Goal: Task Accomplishment & Management: Use online tool/utility

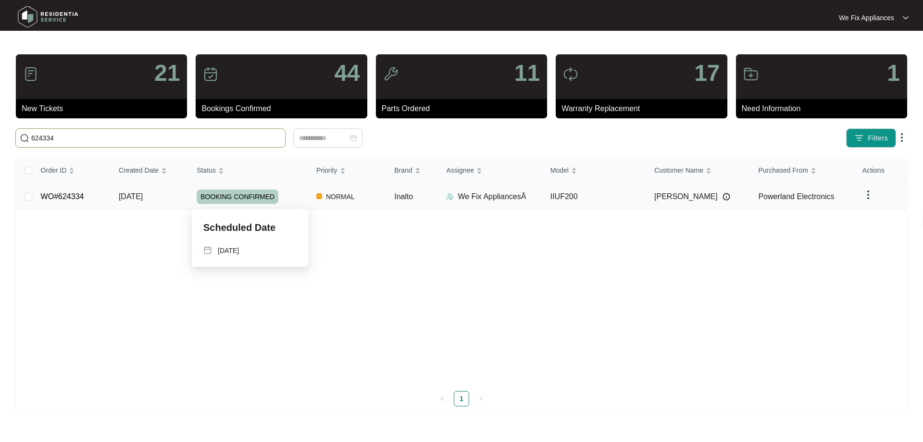
type input "624334"
click at [255, 197] on span "BOOKING CONFIRMED" at bounding box center [238, 196] width 82 height 14
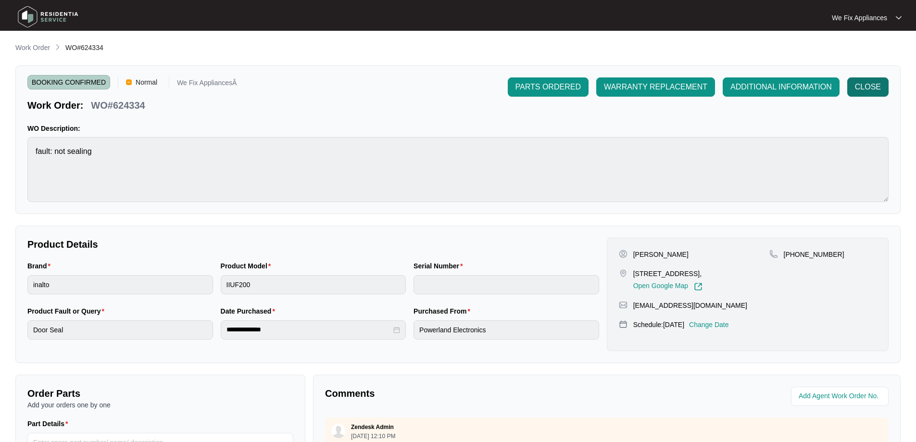
click at [863, 96] on button "CLOSE" at bounding box center [867, 86] width 41 height 19
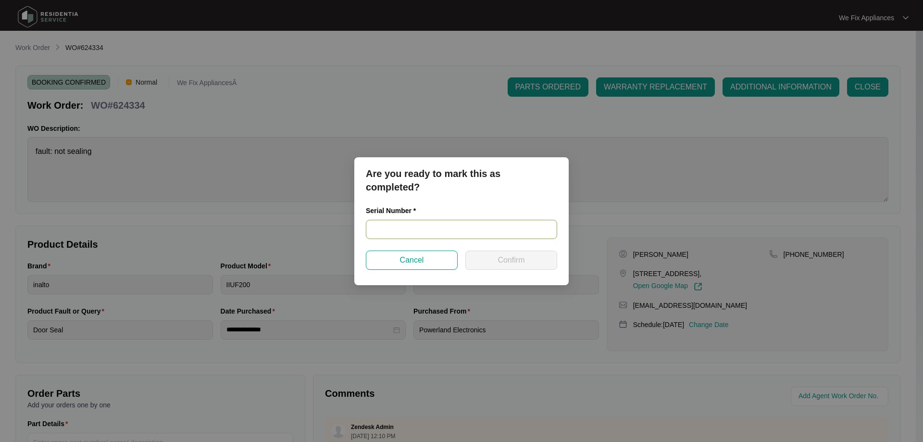
click at [411, 232] on input "text" at bounding box center [461, 229] width 191 height 19
paste input "INA29BIFMFIX24040054"
type input "INA29BIFMFIX24040054"
click at [505, 261] on span "Confirm" at bounding box center [510, 260] width 27 height 12
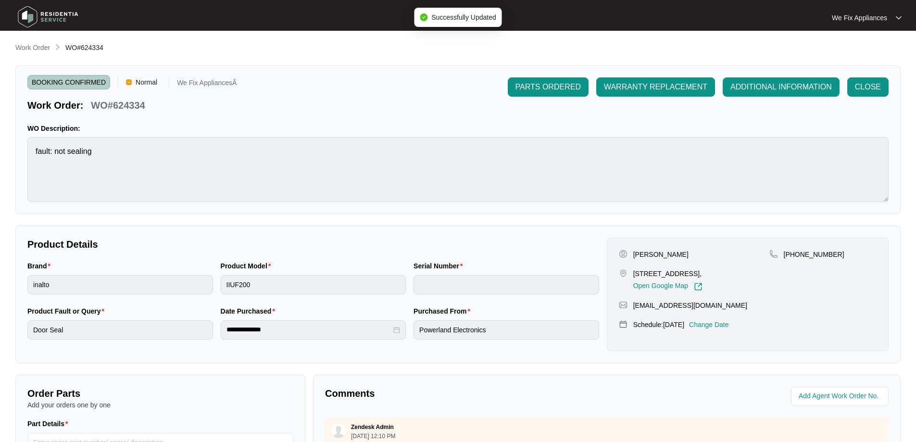
type input "INA29BIFMFIX24040054"
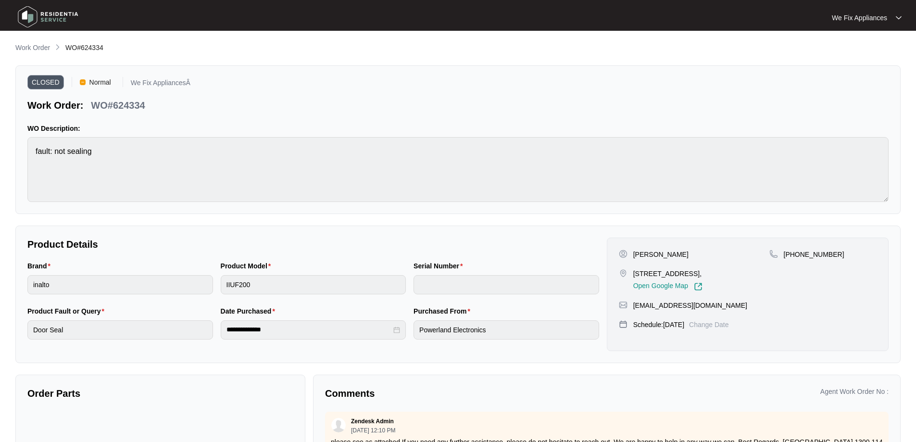
click at [48, 18] on img at bounding box center [47, 16] width 67 height 29
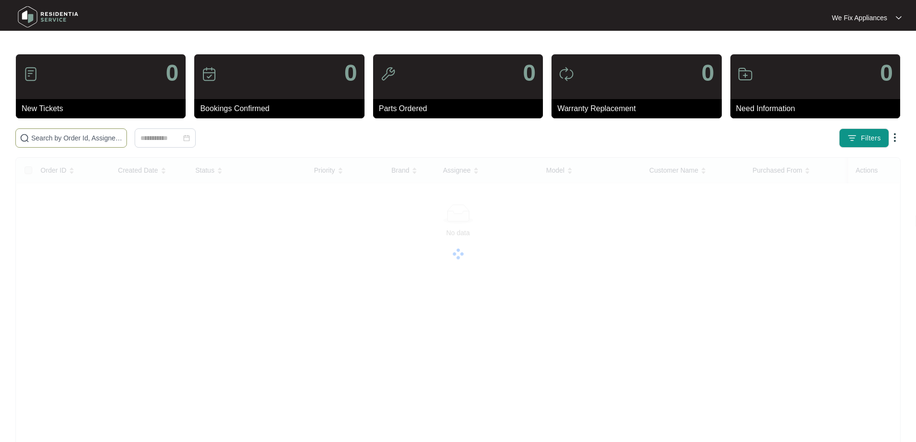
drag, startPoint x: 56, startPoint y: 144, endPoint x: 57, endPoint y: 133, distance: 10.6
click at [56, 143] on span at bounding box center [71, 137] width 112 height 19
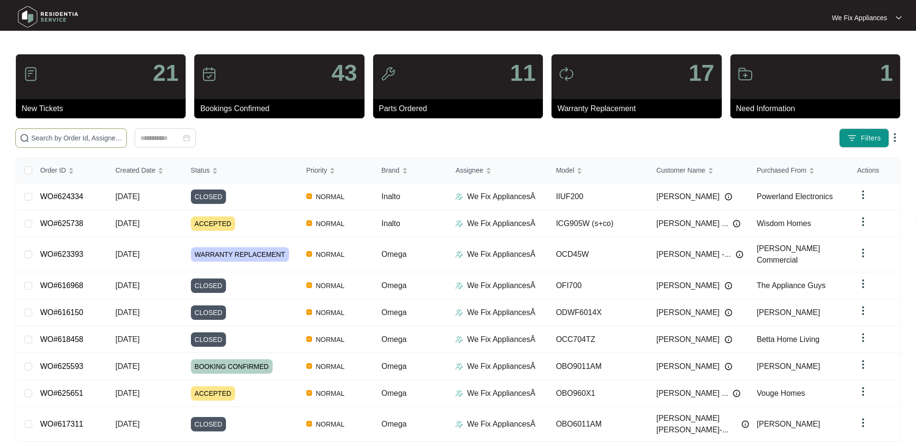
drag, startPoint x: 61, startPoint y: 126, endPoint x: 58, endPoint y: 131, distance: 5.2
drag, startPoint x: 58, startPoint y: 131, endPoint x: 39, endPoint y: 137, distance: 19.8
paste input "623573"
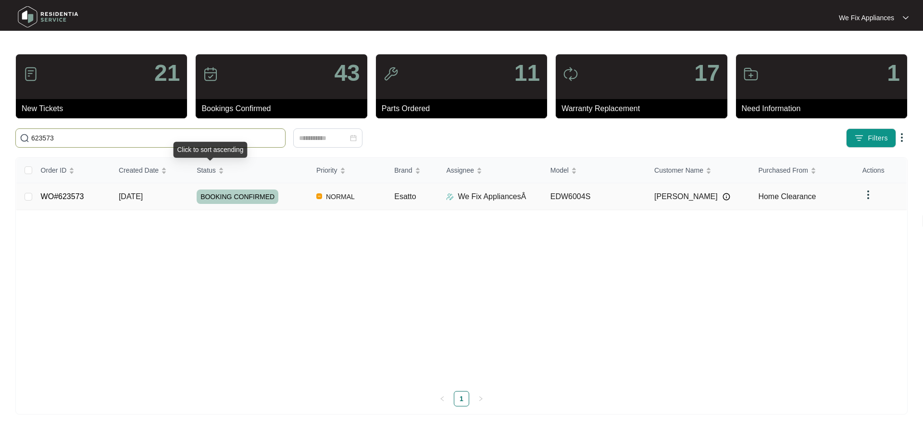
type input "623573"
click at [225, 197] on span "BOOKING CONFIRMED" at bounding box center [238, 196] width 82 height 14
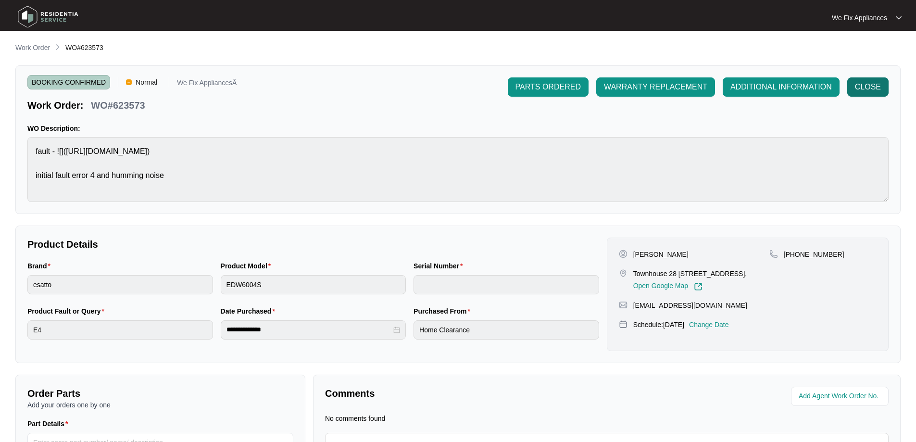
click at [868, 89] on span "CLOSE" at bounding box center [868, 87] width 26 height 12
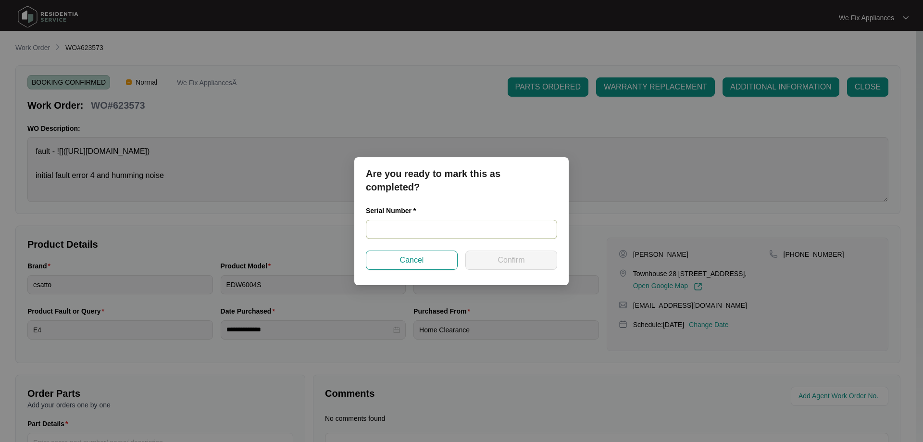
click at [398, 232] on input "text" at bounding box center [461, 229] width 191 height 19
paste input "24128525020300076"
type input "24128525020300076"
drag, startPoint x: 514, startPoint y: 253, endPoint x: 513, endPoint y: 262, distance: 9.2
click at [512, 262] on button "Confirm" at bounding box center [511, 259] width 92 height 19
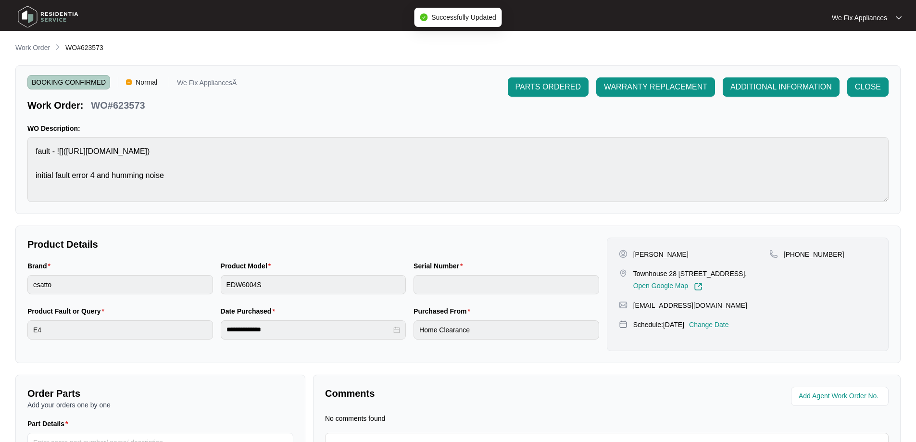
type input "24128525020300076"
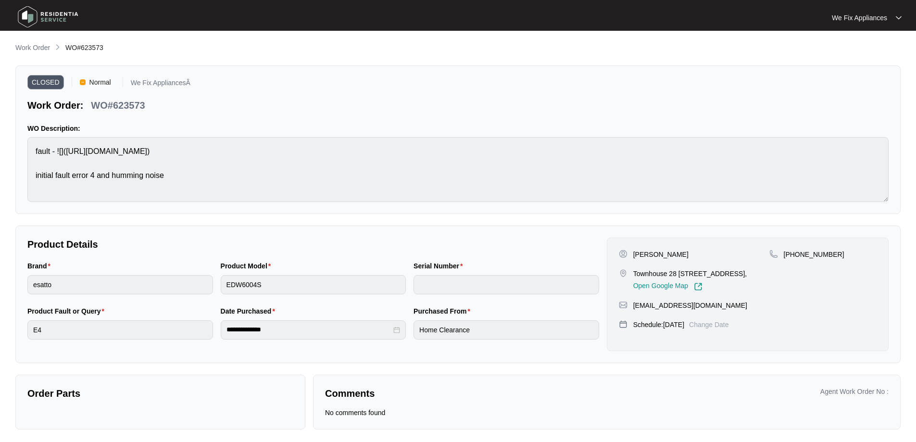
click at [47, 18] on img at bounding box center [47, 16] width 67 height 29
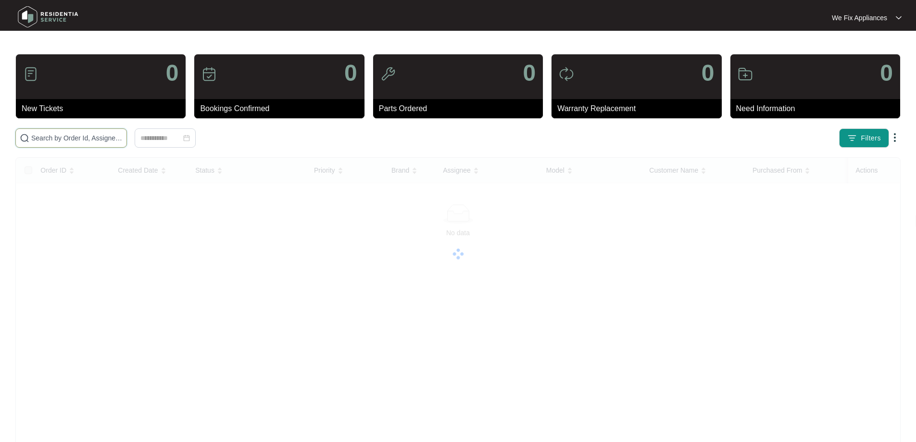
click at [74, 137] on input "text" at bounding box center [76, 138] width 91 height 11
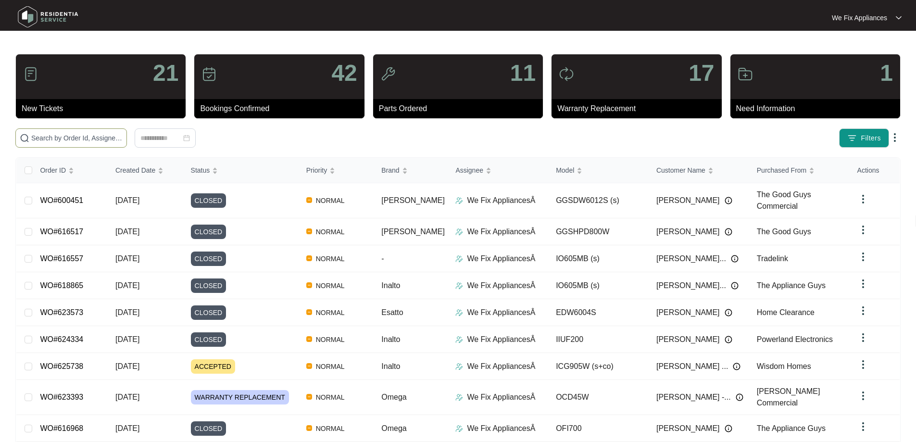
paste input "622374"
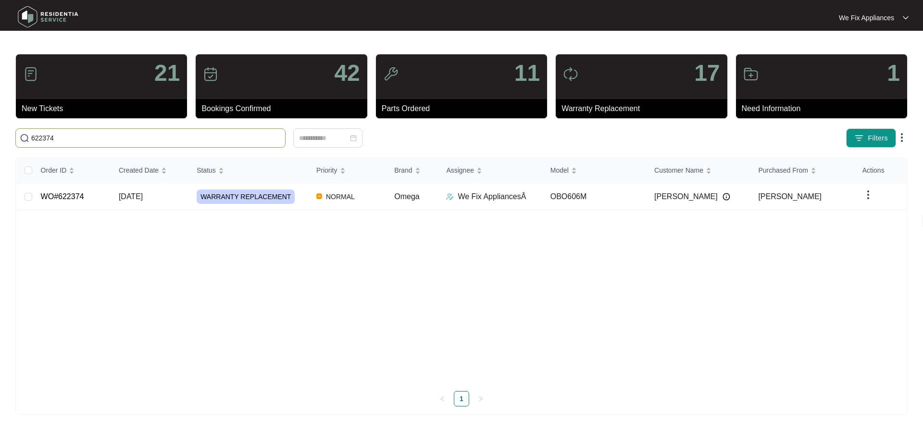
type input "622374"
click at [231, 192] on span "WARRANTY REPLACEMENT" at bounding box center [246, 196] width 98 height 14
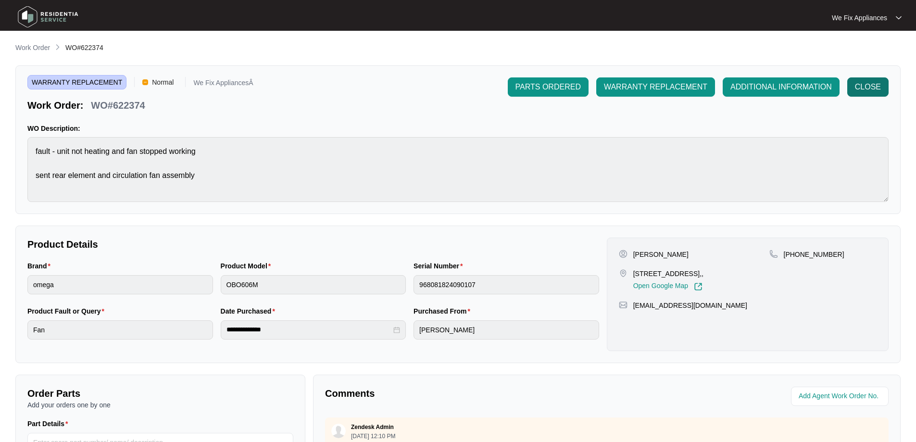
click at [867, 89] on span "CLOSE" at bounding box center [868, 87] width 26 height 12
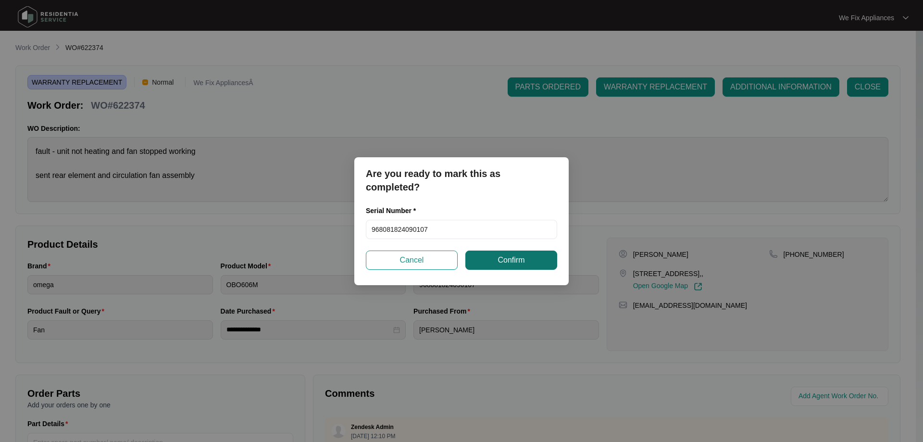
click at [497, 258] on button "Confirm" at bounding box center [511, 259] width 92 height 19
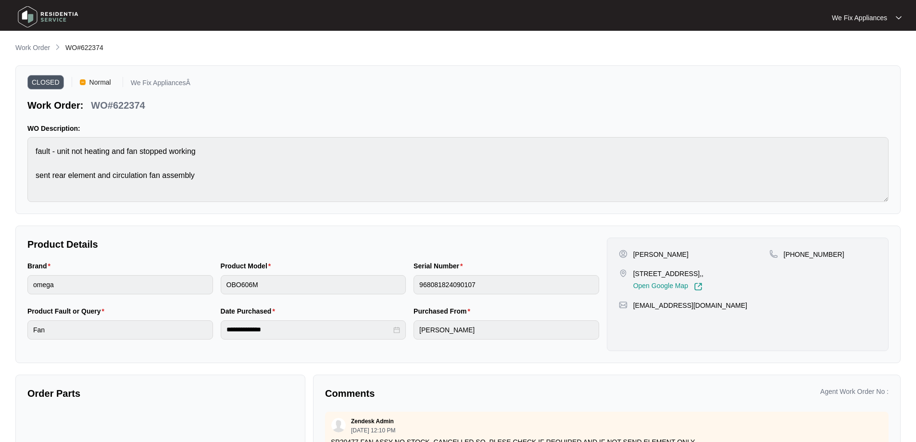
click at [39, 18] on img at bounding box center [47, 16] width 67 height 29
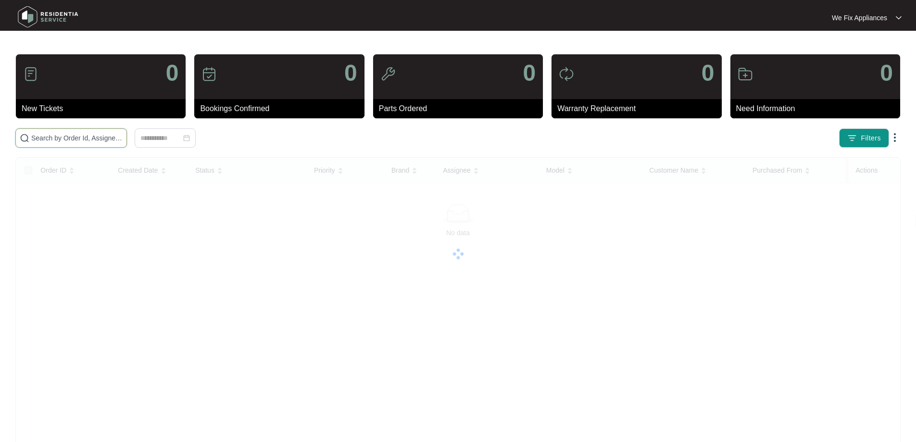
click at [59, 142] on input "text" at bounding box center [76, 138] width 91 height 11
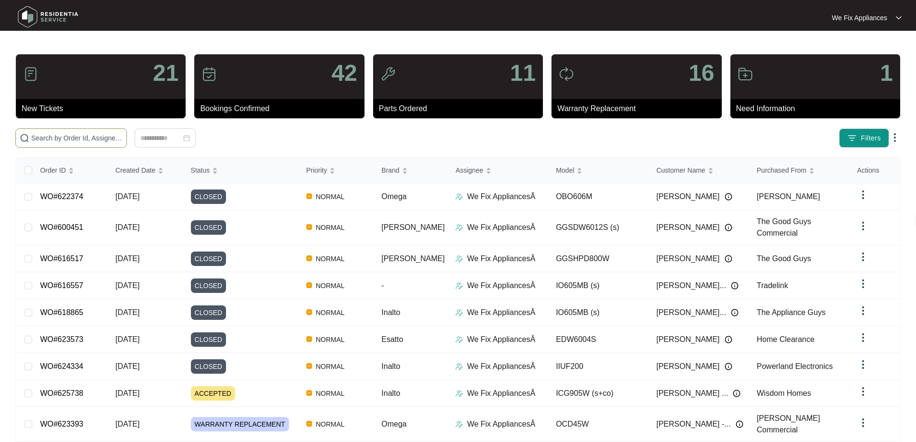
paste input "624587"
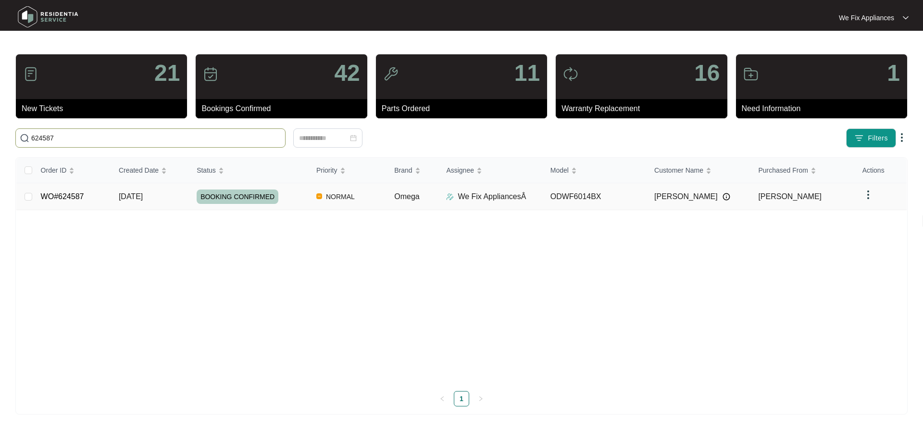
type input "624587"
click at [248, 198] on span "BOOKING CONFIRMED" at bounding box center [238, 196] width 82 height 14
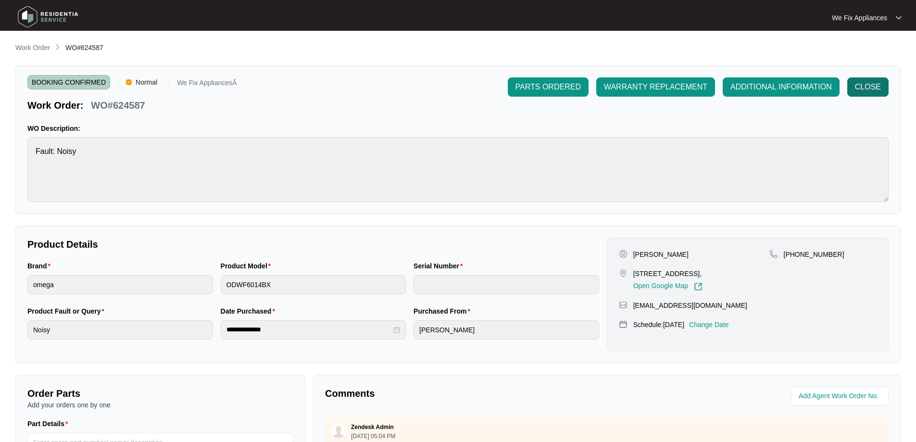
click at [863, 91] on span "CLOSE" at bounding box center [868, 87] width 26 height 12
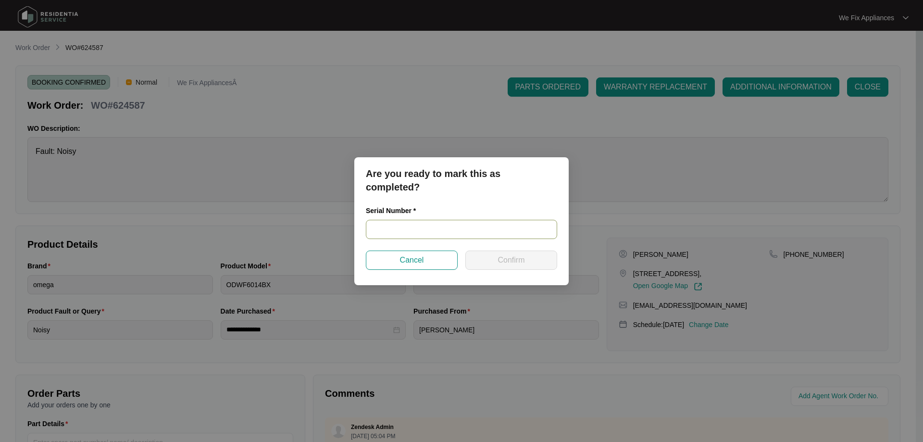
click at [400, 230] on input "text" at bounding box center [461, 229] width 191 height 19
paste input "24061429020200087"
type input "24061429020200087"
click at [500, 261] on span "Confirm" at bounding box center [510, 260] width 27 height 12
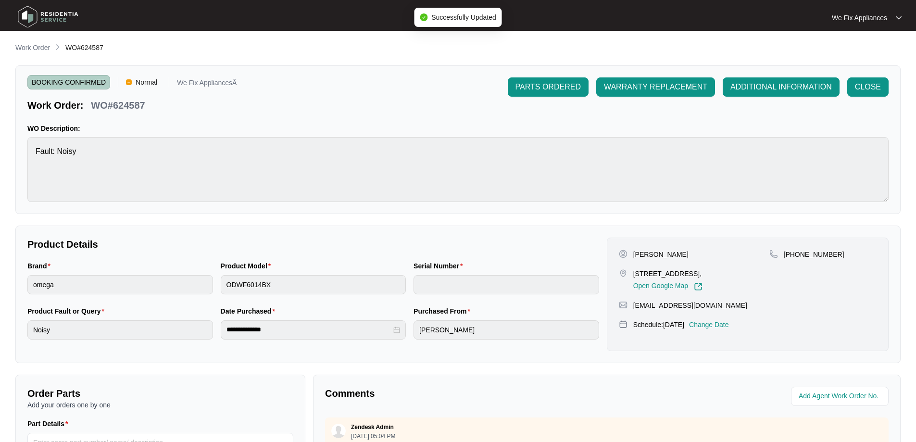
type input "24061429020200087"
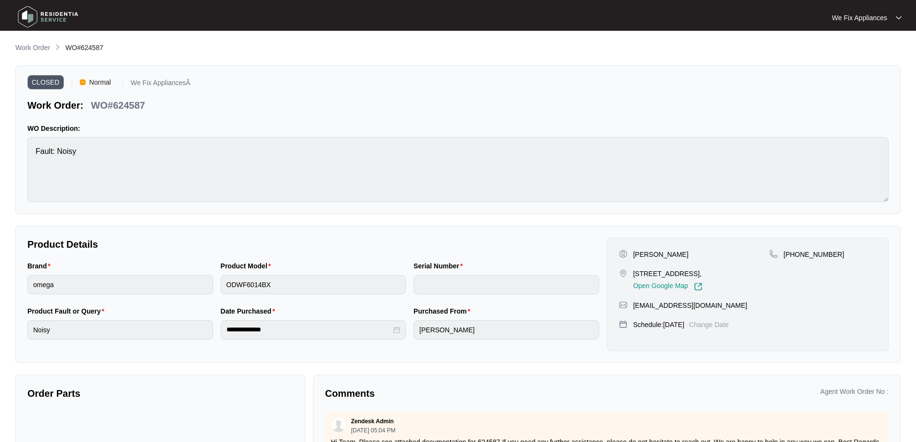
click at [35, 20] on img at bounding box center [47, 16] width 67 height 29
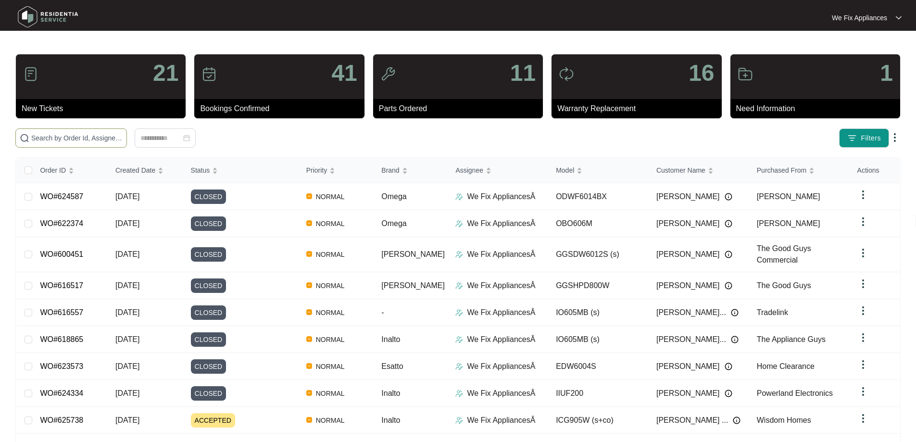
click at [62, 134] on input "text" at bounding box center [76, 138] width 91 height 11
paste input "623925"
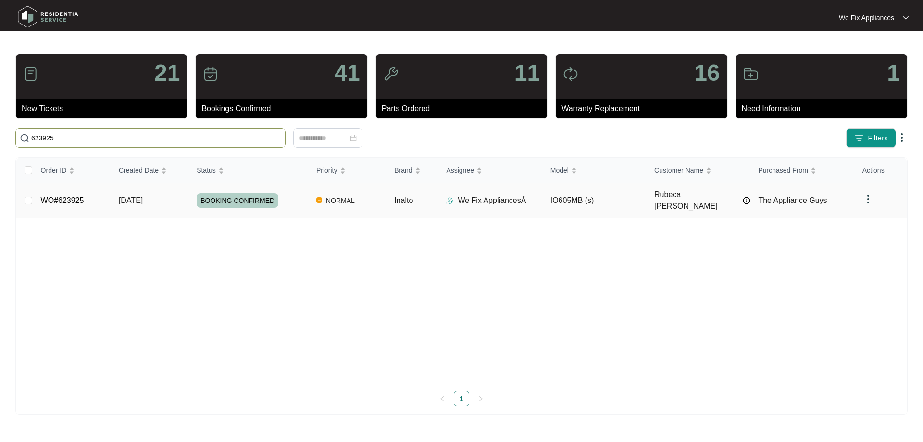
type input "623925"
click at [231, 197] on span "BOOKING CONFIRMED" at bounding box center [238, 200] width 82 height 14
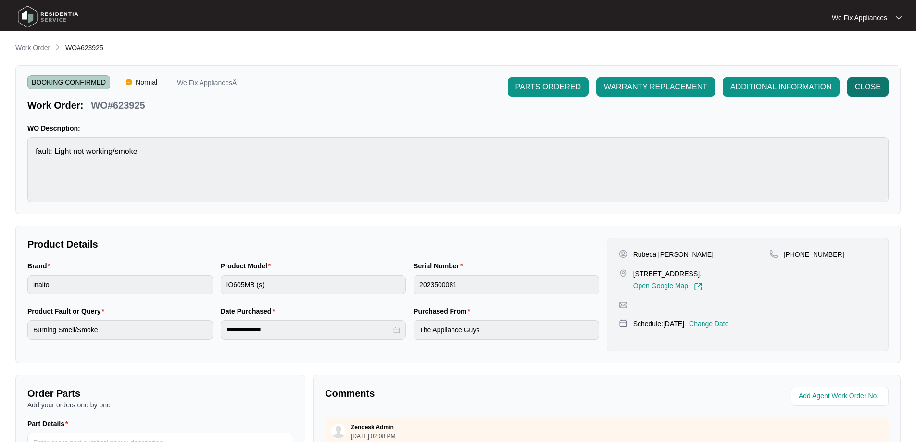
click at [869, 89] on span "CLOSE" at bounding box center [868, 87] width 26 height 12
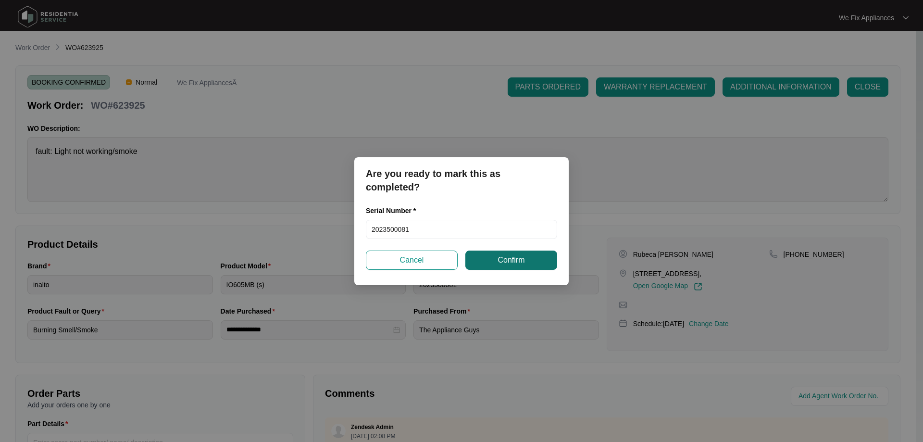
click at [499, 259] on span "Confirm" at bounding box center [510, 260] width 27 height 12
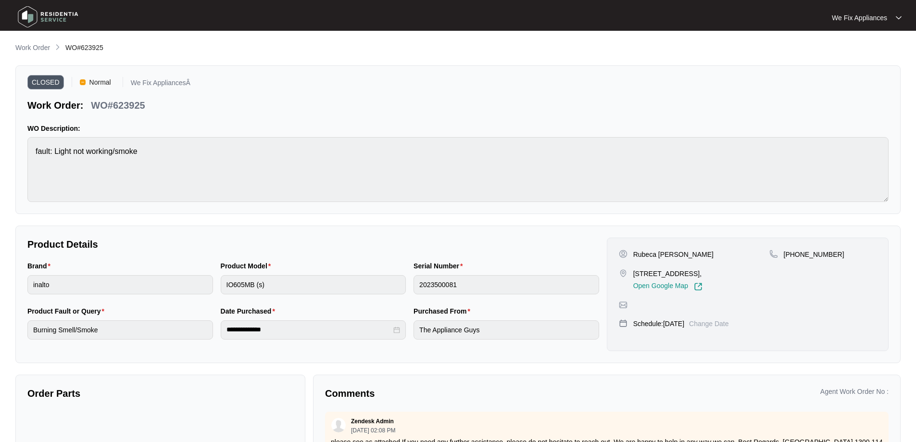
click at [32, 17] on img at bounding box center [47, 16] width 67 height 29
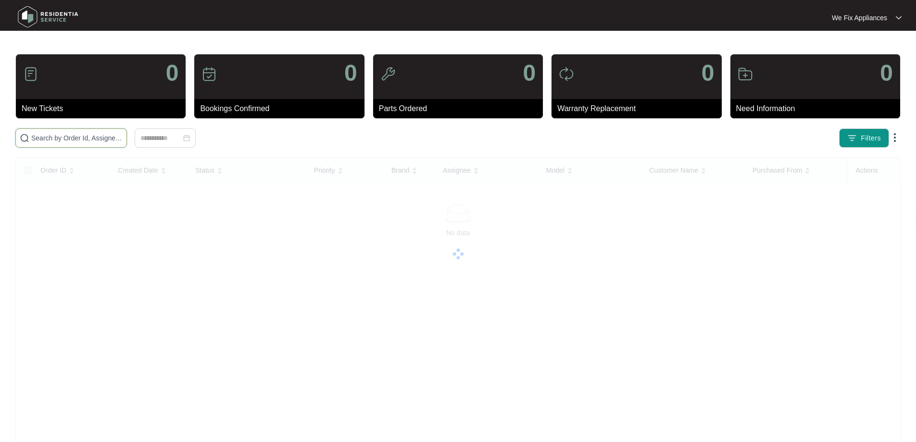
click at [115, 137] on input "text" at bounding box center [76, 138] width 91 height 11
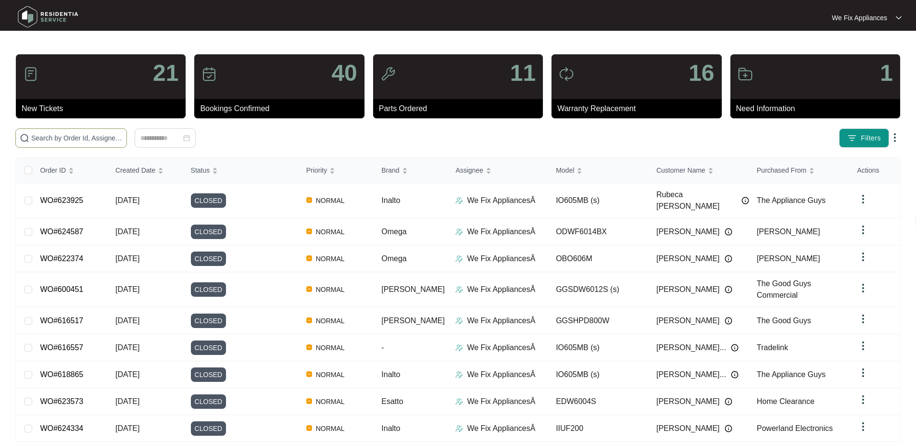
paste input "617452"
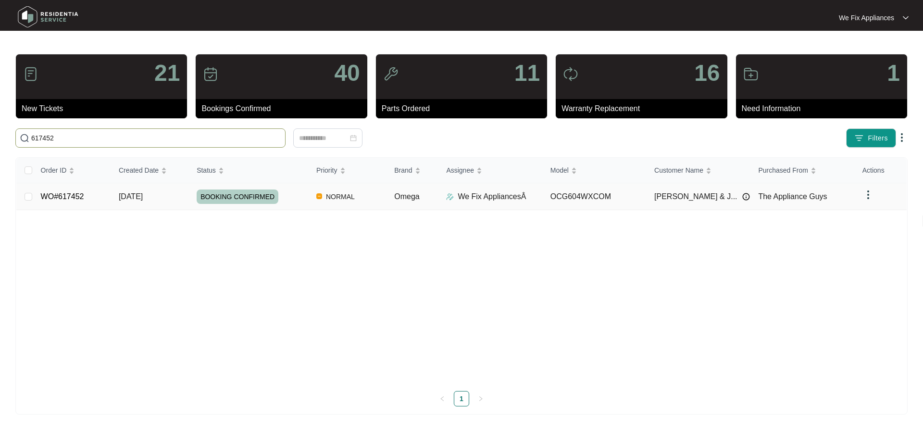
type input "617452"
click at [243, 199] on span "BOOKING CONFIRMED" at bounding box center [238, 196] width 82 height 14
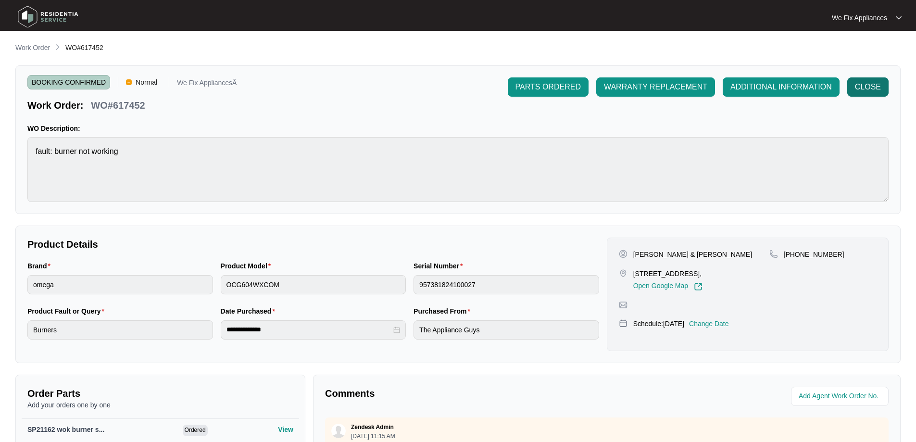
click at [868, 88] on span "CLOSE" at bounding box center [868, 87] width 26 height 12
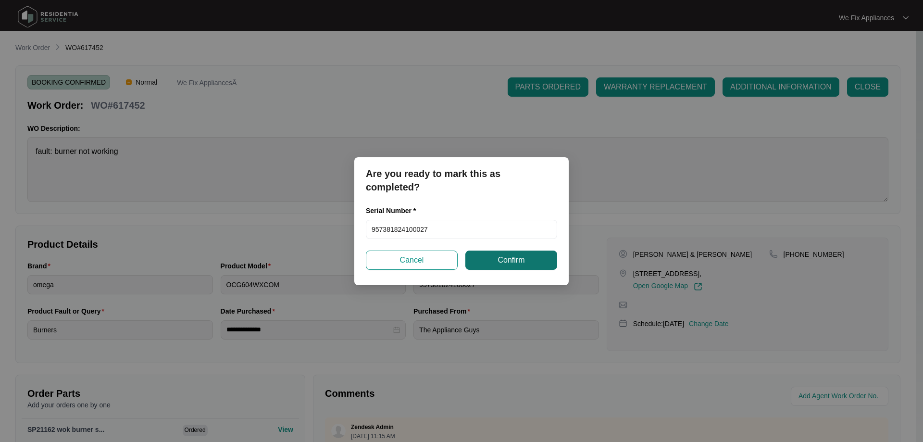
click at [512, 260] on span "Confirm" at bounding box center [510, 260] width 27 height 12
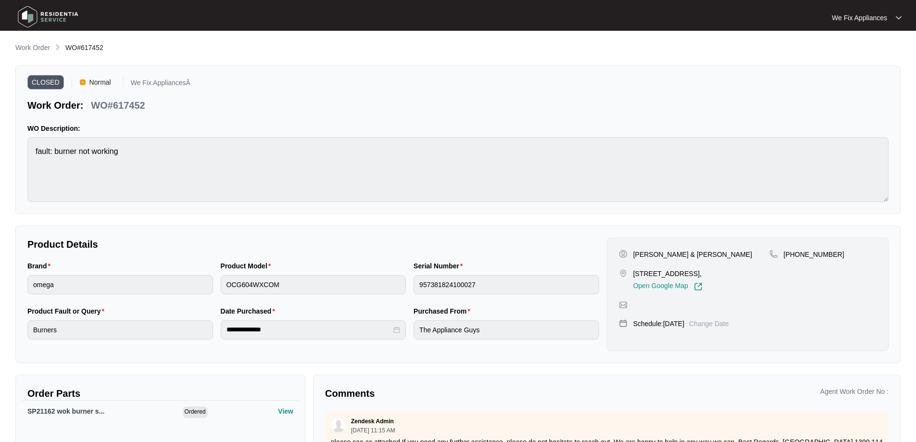
click at [43, 21] on img at bounding box center [47, 16] width 67 height 29
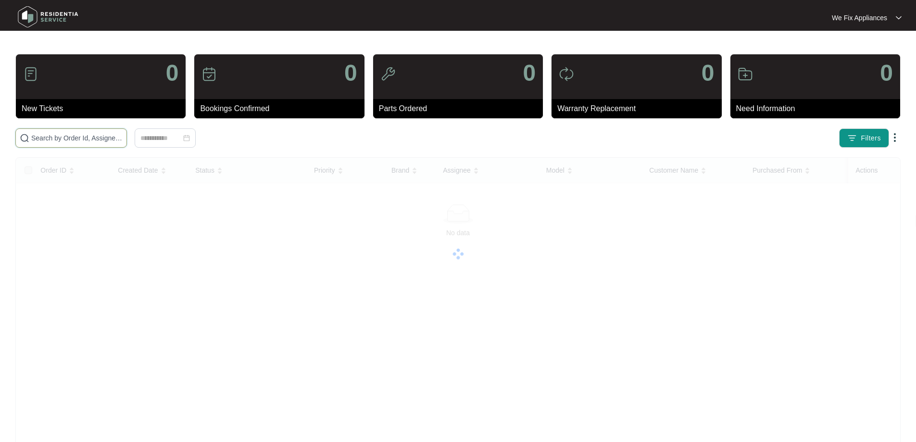
click at [71, 135] on input "text" at bounding box center [76, 138] width 91 height 11
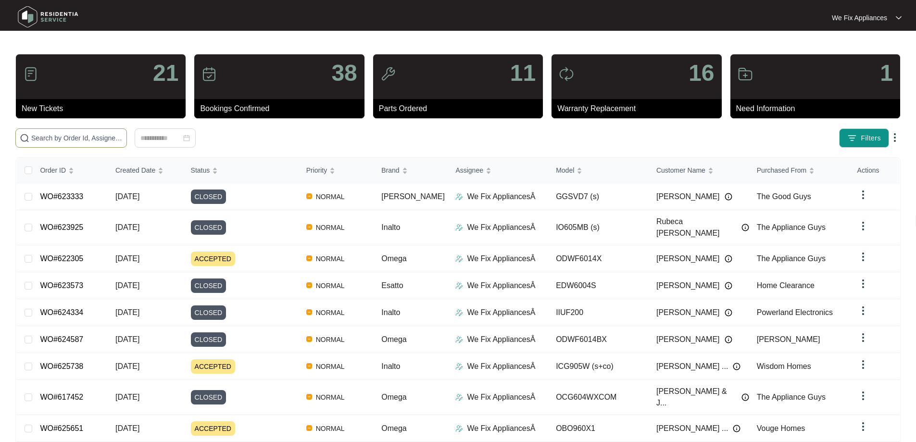
paste input "621909"
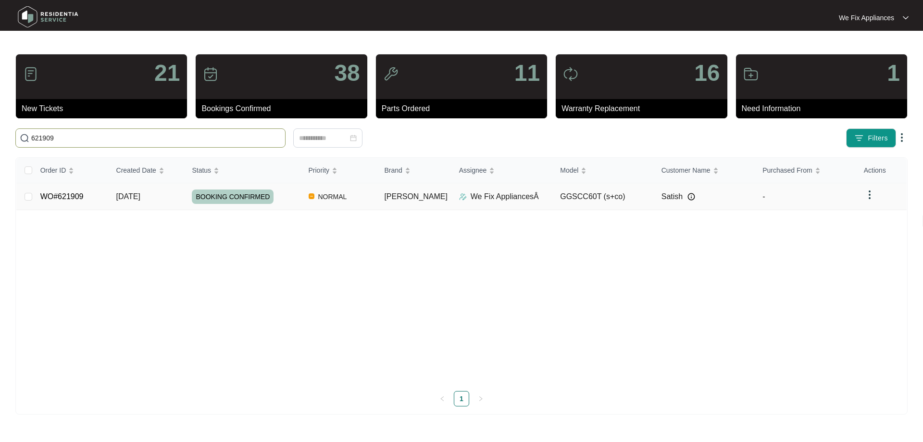
type input "621909"
click at [243, 197] on span "BOOKING CONFIRMED" at bounding box center [233, 196] width 82 height 14
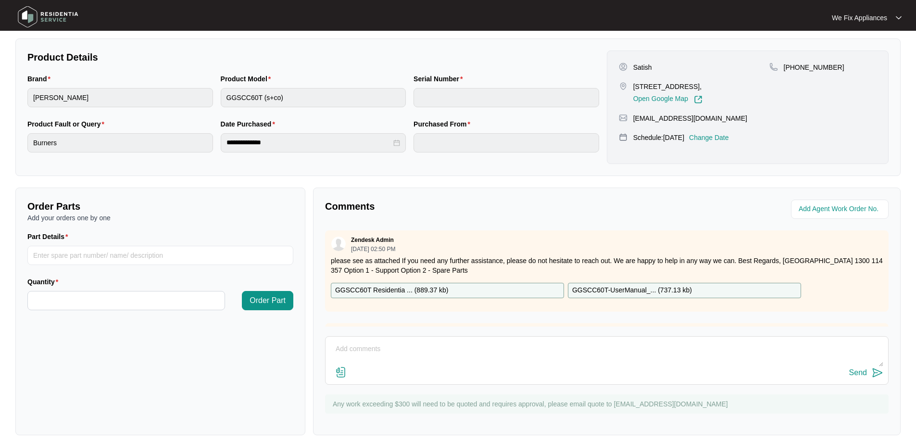
scroll to position [192, 0]
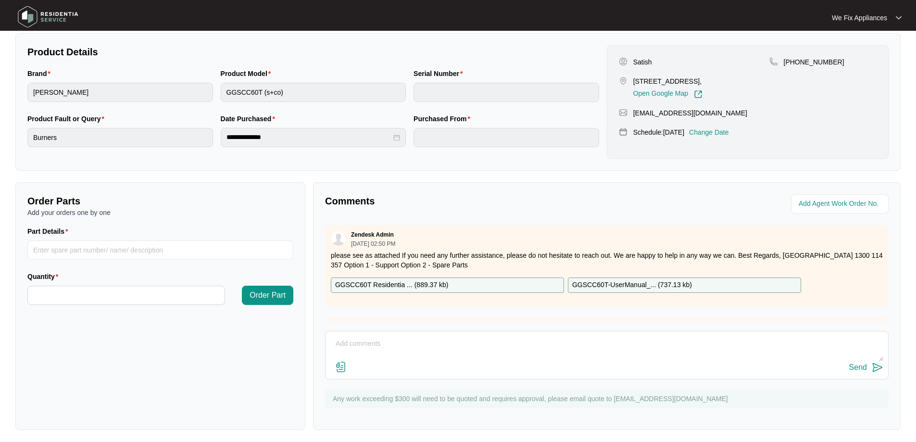
click at [397, 285] on p "GGSCC60T Residentia ... ( 889.37 kb )" at bounding box center [391, 285] width 113 height 11
click at [75, 249] on input "Part Details" at bounding box center [160, 249] width 266 height 19
paste input "SP13790"
type input "SP13790 main pcb"
click at [82, 288] on input "Quantity" at bounding box center [126, 295] width 197 height 18
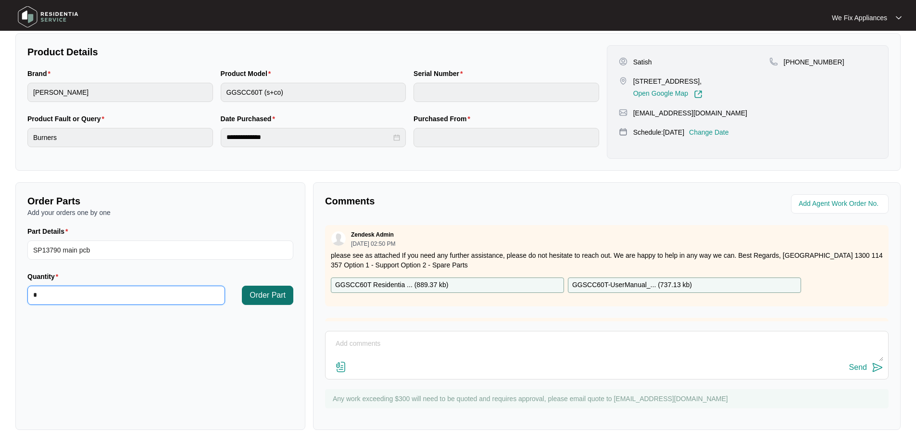
type input "*"
click at [270, 295] on span "Order Part" at bounding box center [267, 295] width 36 height 12
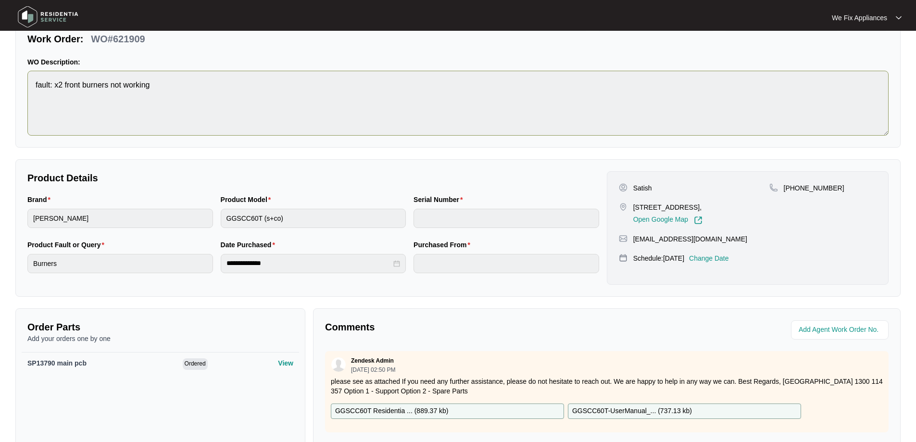
scroll to position [0, 0]
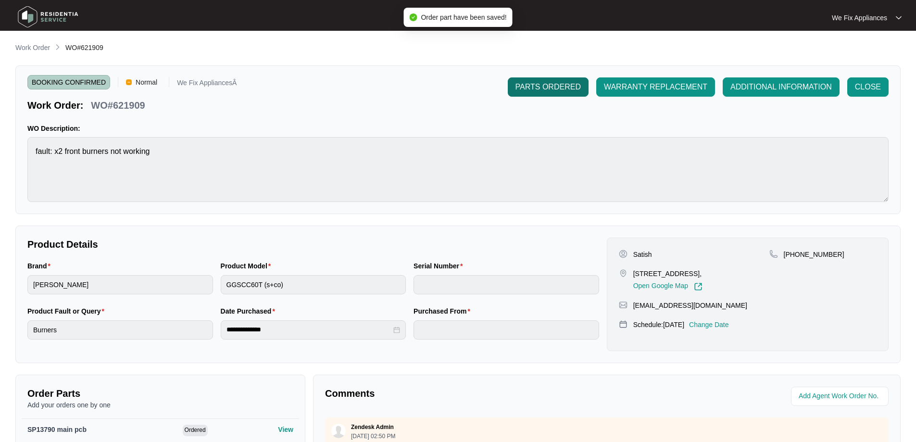
click at [547, 87] on span "PARTS ORDERED" at bounding box center [547, 87] width 65 height 12
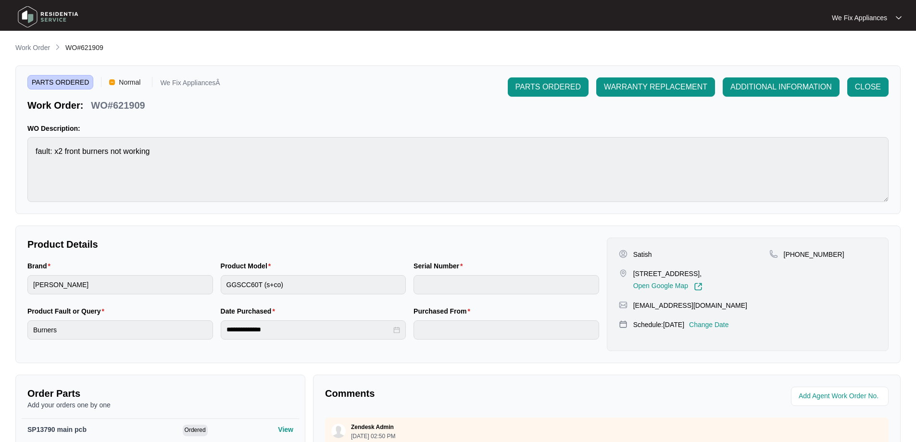
click at [30, 16] on img at bounding box center [47, 16] width 67 height 29
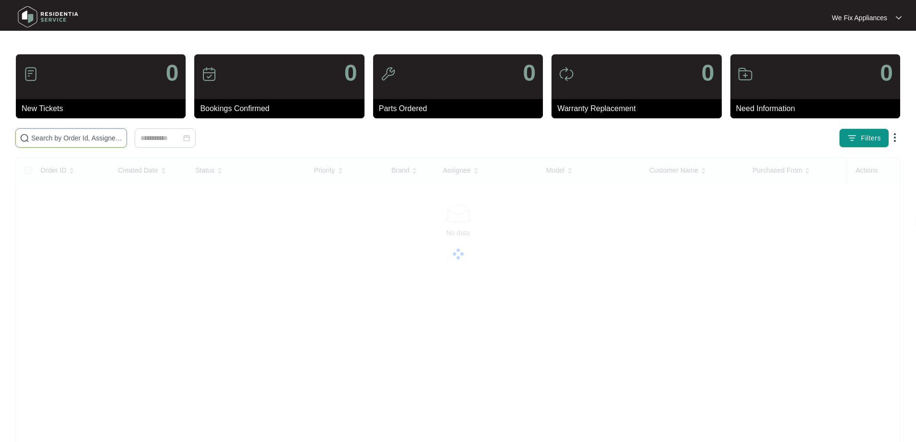
click at [76, 136] on input "text" at bounding box center [76, 138] width 91 height 11
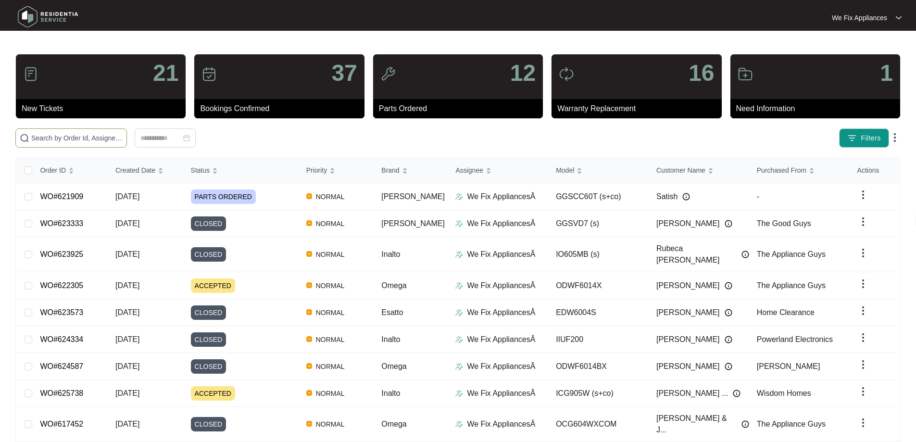
paste input "623514"
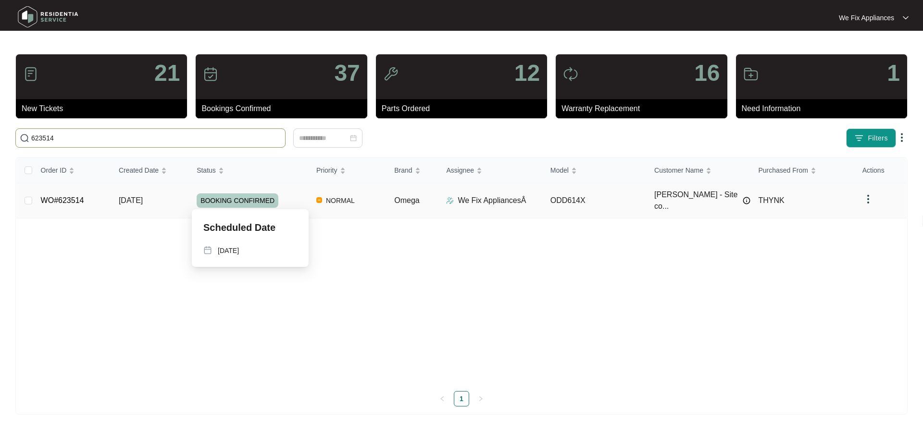
type input "623514"
click at [249, 196] on span "BOOKING CONFIRMED" at bounding box center [238, 200] width 82 height 14
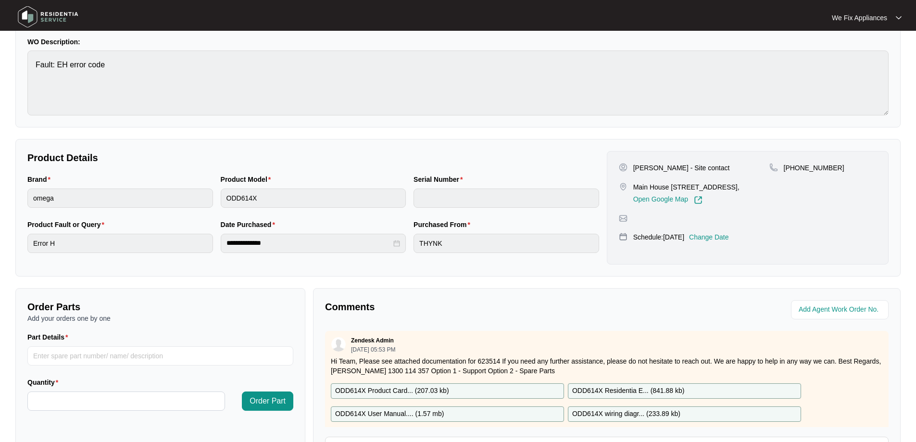
scroll to position [144, 0]
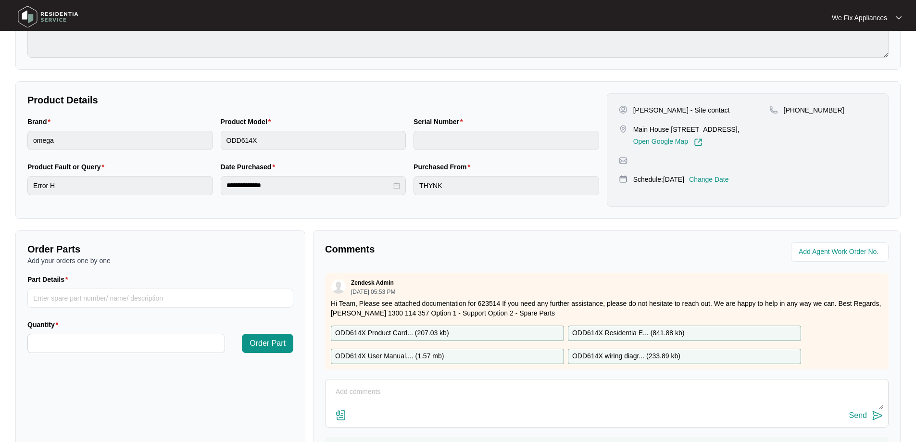
click at [635, 333] on p "ODD614X Residentia E... ( 841.88 kb )" at bounding box center [628, 333] width 112 height 11
click at [87, 298] on input "Part Details" at bounding box center [160, 297] width 266 height 19
paste input "SP19807"
type input "SP19807 lid/seal"
click at [94, 344] on input "Quantity" at bounding box center [126, 343] width 197 height 18
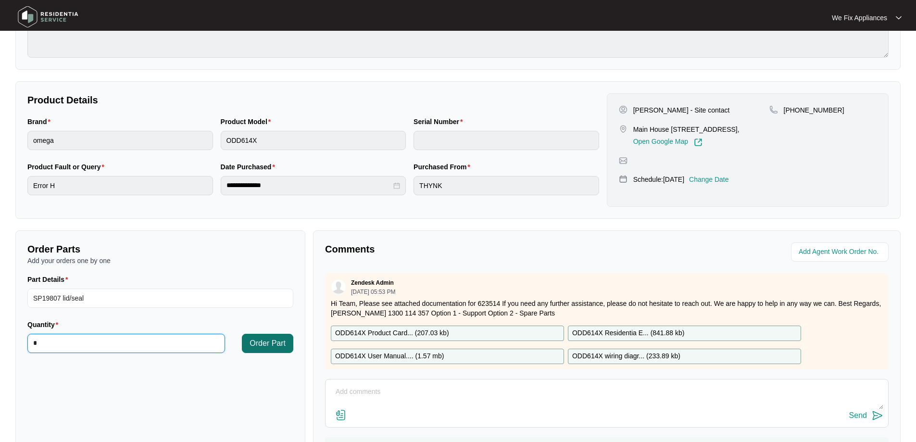
type input "*"
click at [258, 351] on button "Order Part" at bounding box center [267, 343] width 51 height 19
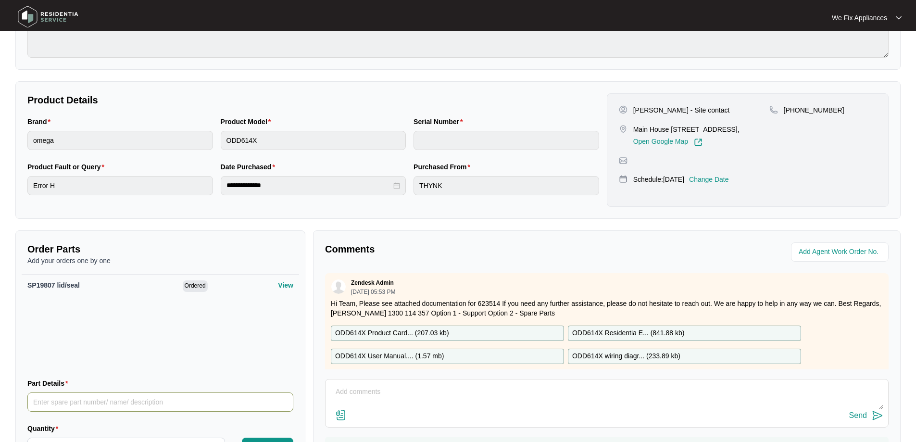
click at [140, 401] on input "Part Details" at bounding box center [160, 401] width 266 height 19
paste input "SP19617"
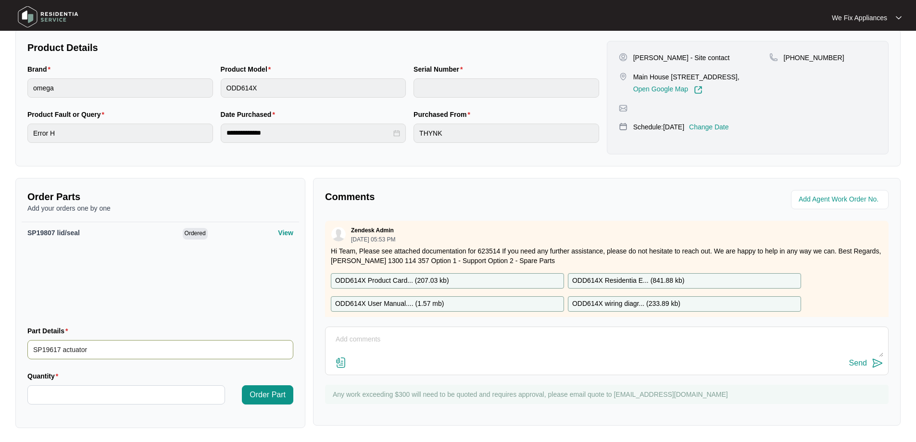
scroll to position [198, 0]
type input "SP19617 actuator"
click at [100, 399] on input "Quantity" at bounding box center [126, 393] width 197 height 18
type input "*"
click at [265, 393] on span "Order Part" at bounding box center [267, 393] width 36 height 12
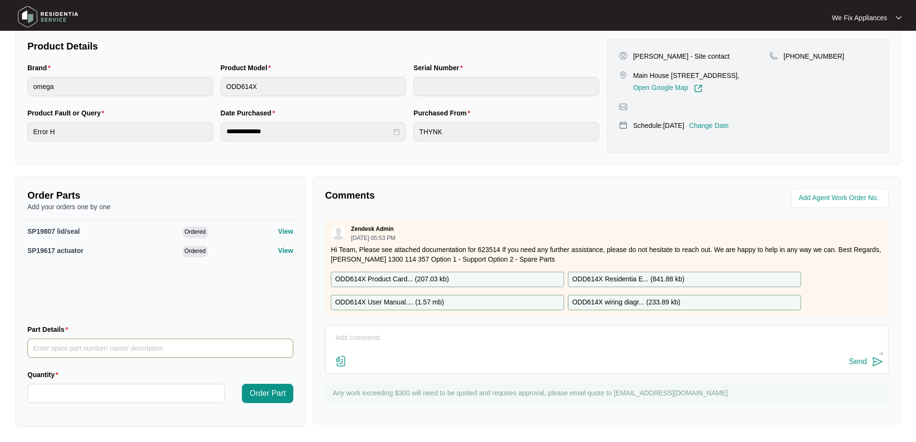
click at [122, 338] on div "Part Details" at bounding box center [160, 341] width 266 height 34
click at [120, 342] on input "Part Details" at bounding box center [160, 347] width 266 height 19
paste input "17476000009762"
type input "17476000009762 actuator"
click at [125, 396] on input "Quantity" at bounding box center [126, 393] width 197 height 18
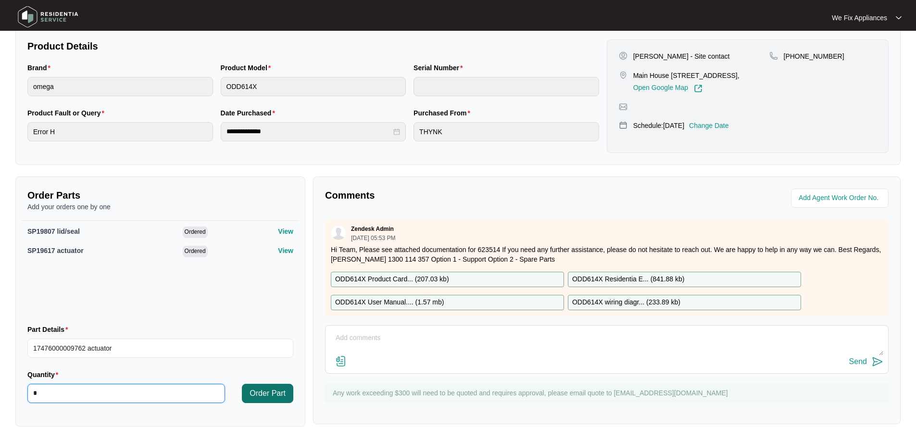
type input "*"
click at [274, 394] on span "Order Part" at bounding box center [267, 393] width 36 height 12
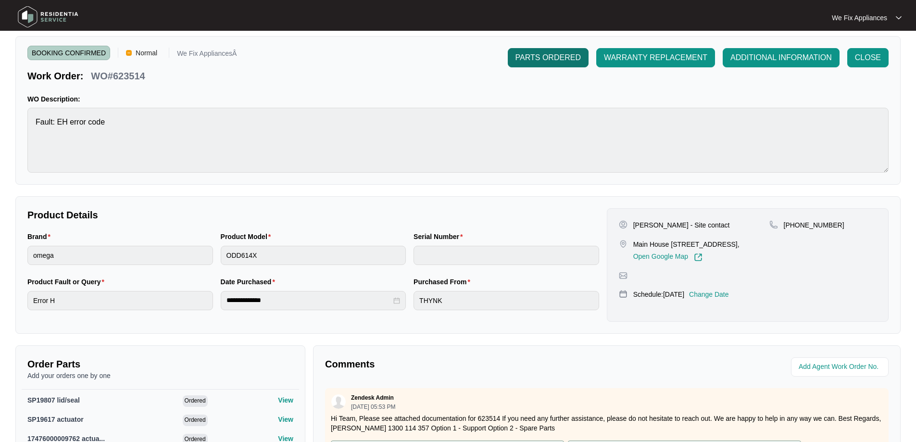
scroll to position [0, 0]
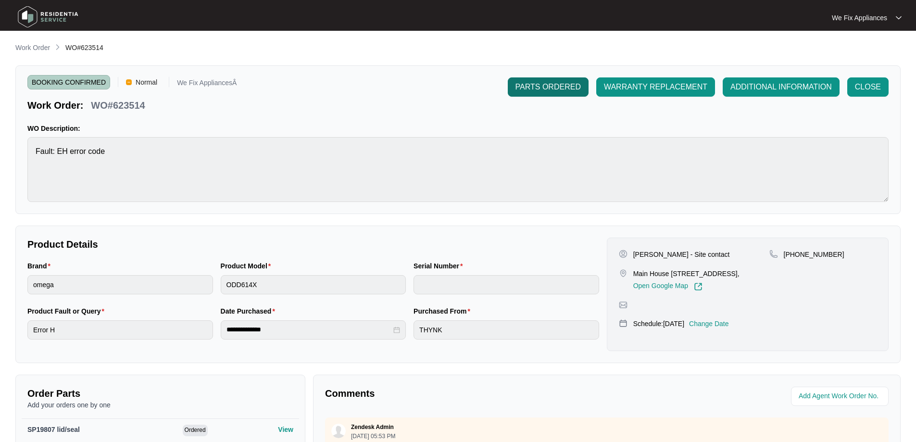
click at [520, 87] on span "PARTS ORDERED" at bounding box center [547, 87] width 65 height 12
